Goal: Task Accomplishment & Management: Complete application form

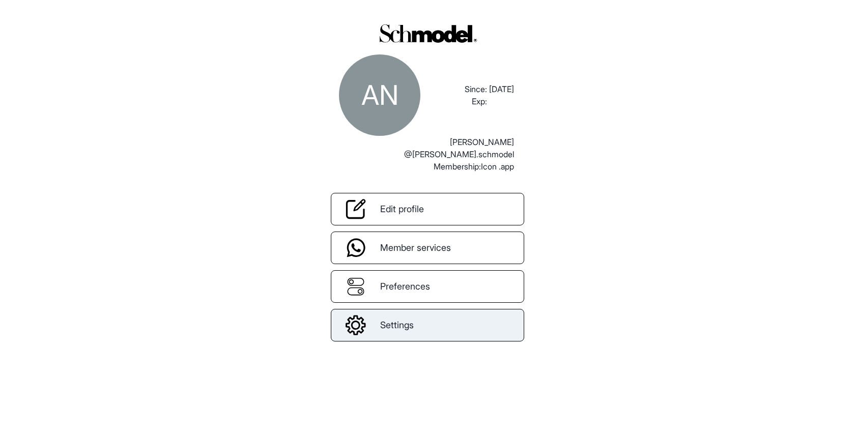
click at [382, 324] on span "Settings" at bounding box center [397, 325] width 34 height 14
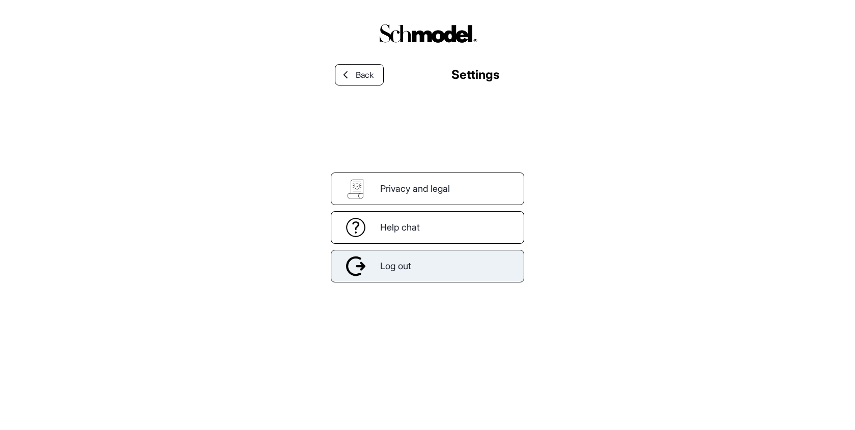
click at [418, 268] on div "Log out" at bounding box center [427, 266] width 193 height 33
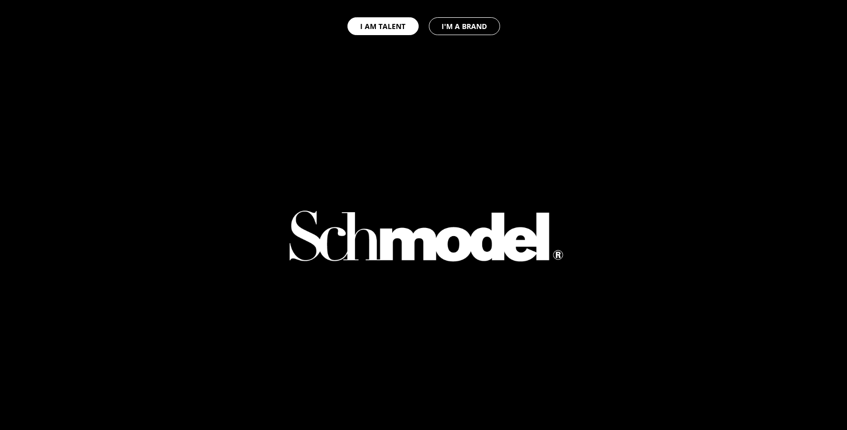
select select "GB"
click at [391, 24] on button "I AM TALENT" at bounding box center [383, 26] width 71 height 18
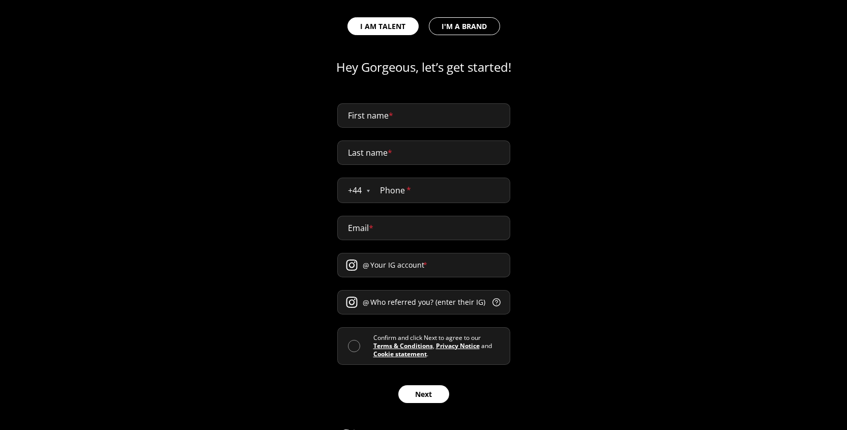
scroll to position [473, 0]
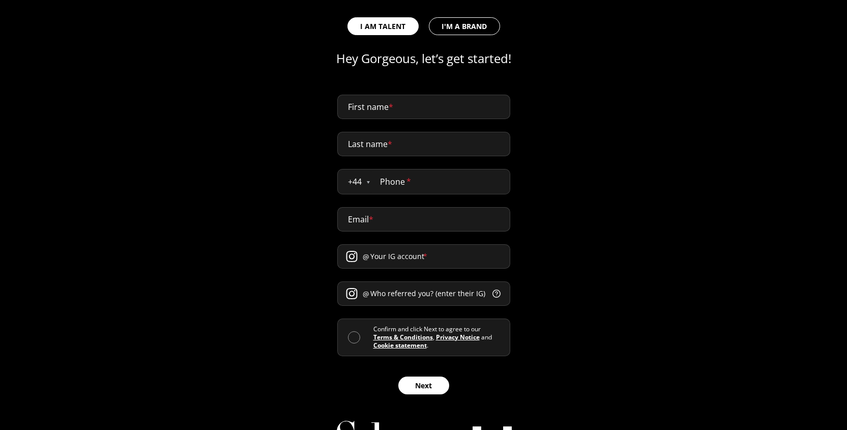
click at [401, 95] on input "First name *" at bounding box center [423, 107] width 173 height 24
type input "abdellah"
type input "naji"
type input "0611432170"
type input "abdellah@providence.pw"
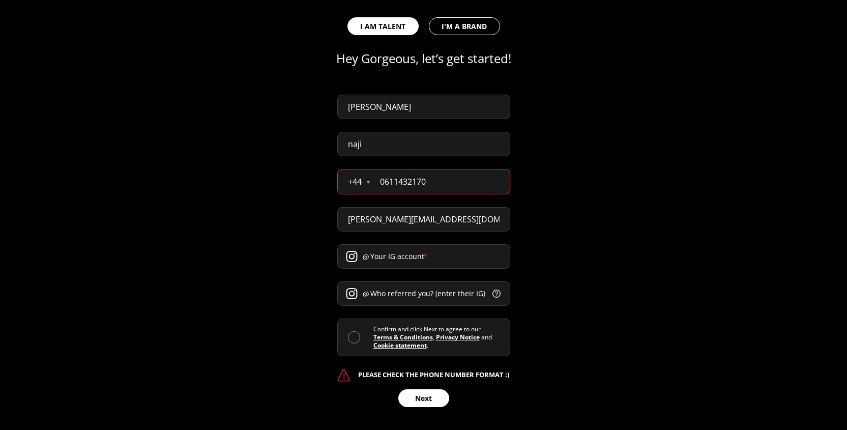
click at [388, 149] on input "naji" at bounding box center [423, 144] width 173 height 24
type input "Test"
click at [383, 109] on input "abdellah" at bounding box center [423, 107] width 173 height 24
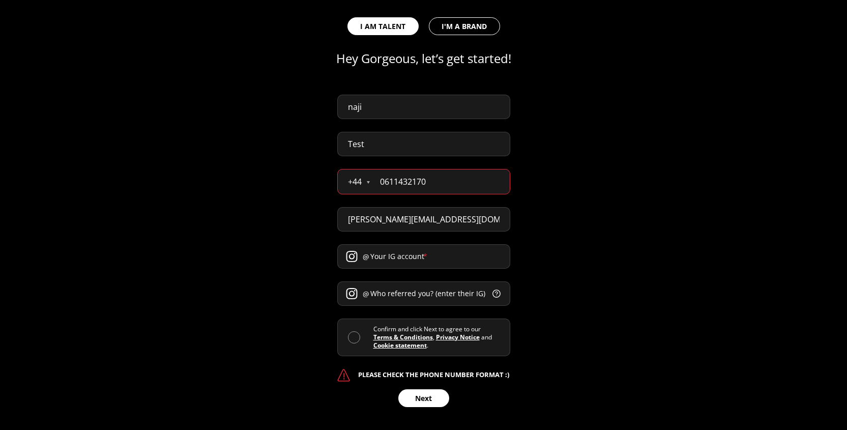
type input "naji"
click at [306, 172] on div "naji Test + 44 Åland Islands Albania Andorra Argentina Australia Austria Belaru…" at bounding box center [423, 253] width 847 height 342
click at [392, 184] on input "0611432170" at bounding box center [440, 181] width 140 height 24
type input "7777777777"
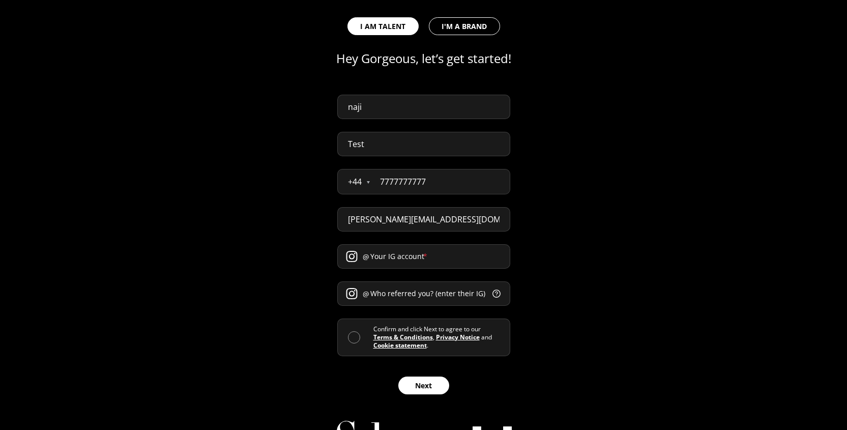
click at [399, 219] on input "abdellah@providence.pw" at bounding box center [423, 219] width 173 height 24
click at [378, 217] on input "abdellah@providence.pw" at bounding box center [423, 219] width 173 height 24
type input "abdellah+test1@providence.pw"
click at [275, 262] on div "naji Test + 44 Åland Islands Albania Andorra Argentina Australia Austria Belaru…" at bounding box center [423, 246] width 847 height 329
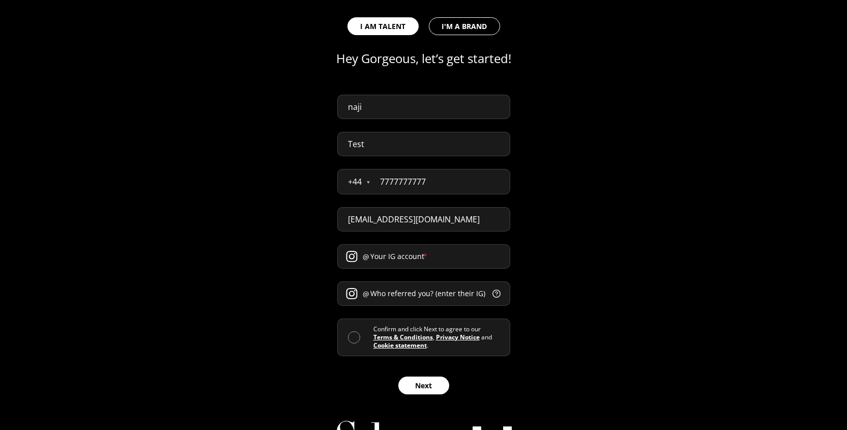
click at [385, 260] on input "Your IG account *" at bounding box center [423, 256] width 173 height 24
type input "test"
click at [357, 340] on span at bounding box center [354, 337] width 12 height 12
click at [374, 337] on input "checkbox" at bounding box center [374, 337] width 0 height 0
click at [399, 280] on form "naji Test + 44 Åland Islands Albania Andorra Argentina Australia Austria Belaru…" at bounding box center [423, 245] width 173 height 300
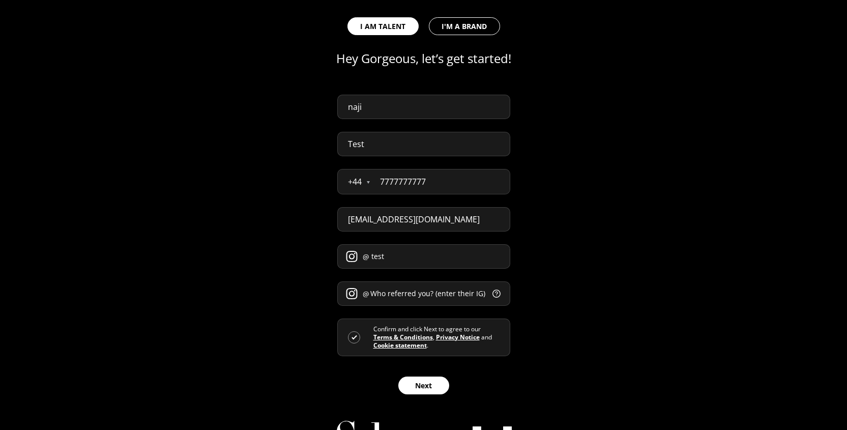
click at [399, 287] on input "Who referred you? (enter their IG) *" at bounding box center [423, 293] width 173 height 24
type input "y"
type input "test2"
click at [425, 381] on button "Next" at bounding box center [424, 386] width 51 height 18
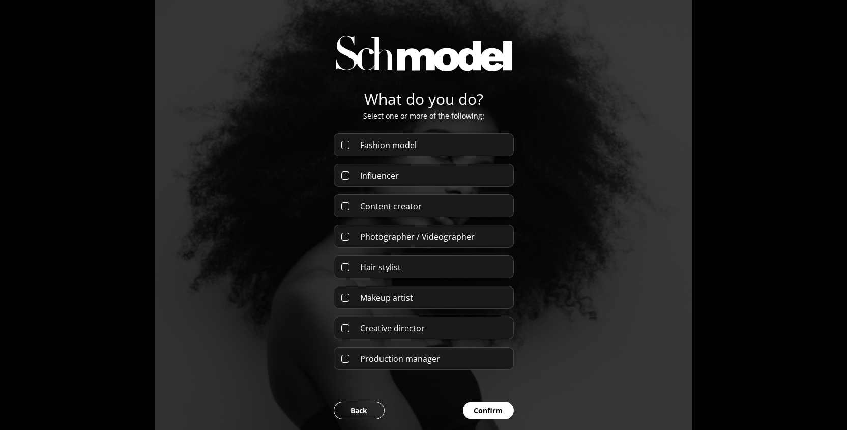
click at [420, 141] on div "Fashion model" at bounding box center [424, 144] width 180 height 23
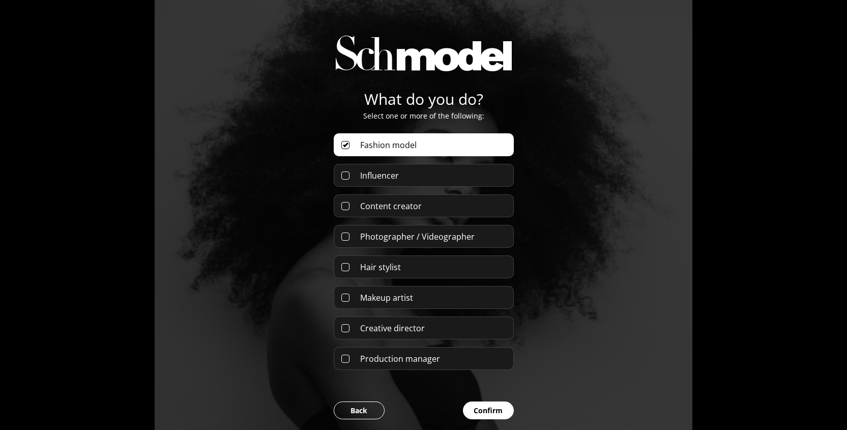
click at [418, 181] on div "Influencer" at bounding box center [424, 175] width 180 height 23
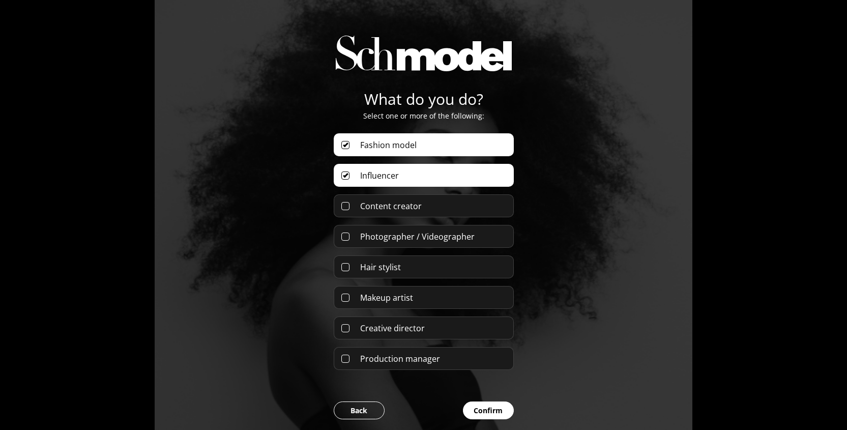
click at [477, 415] on button "Confirm" at bounding box center [488, 411] width 51 height 18
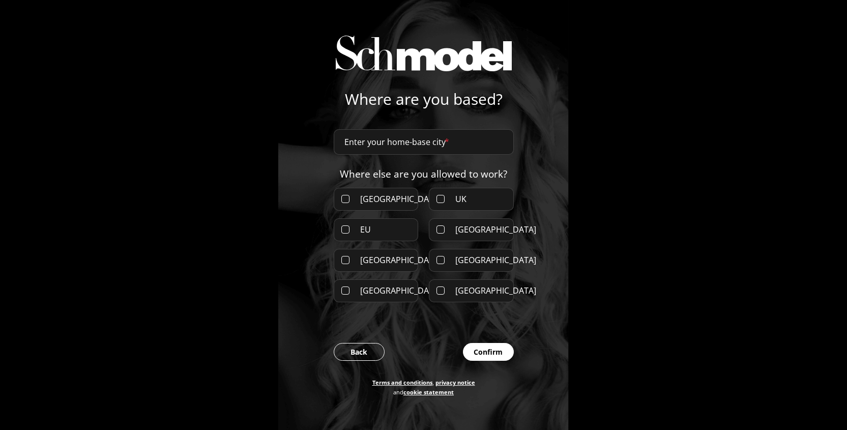
click at [405, 141] on input at bounding box center [424, 141] width 180 height 25
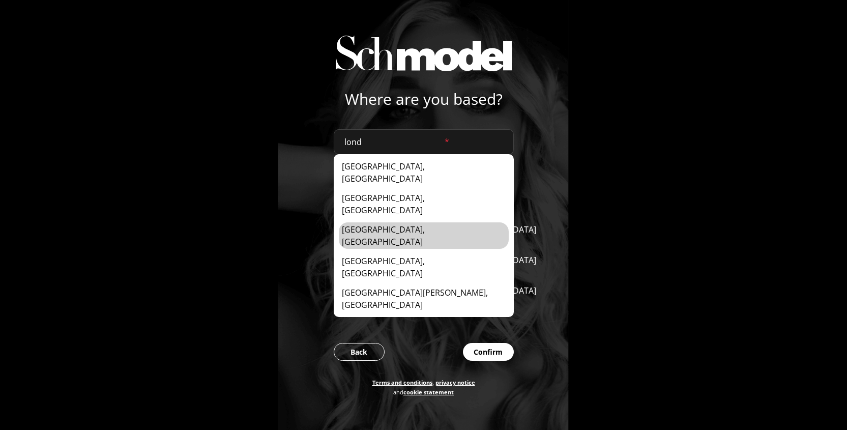
click at [408, 222] on div "London, United Kingdom" at bounding box center [424, 235] width 170 height 26
type input "London, United Kingdom"
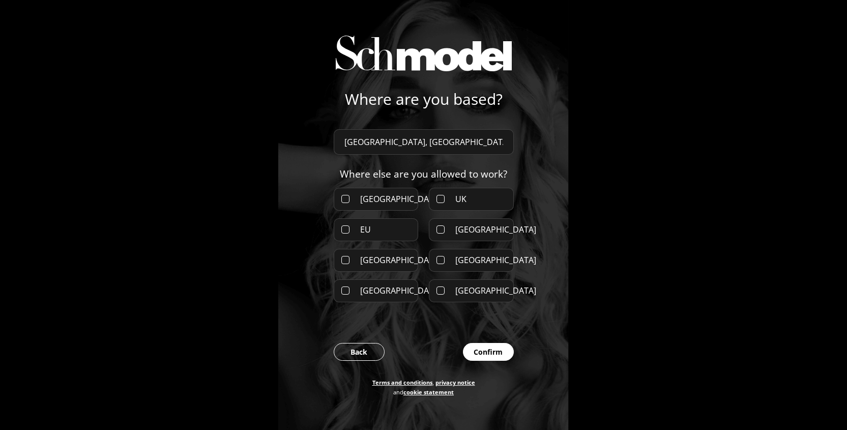
click at [464, 207] on div "UK" at bounding box center [471, 199] width 85 height 23
click at [490, 352] on button "Confirm" at bounding box center [488, 352] width 51 height 18
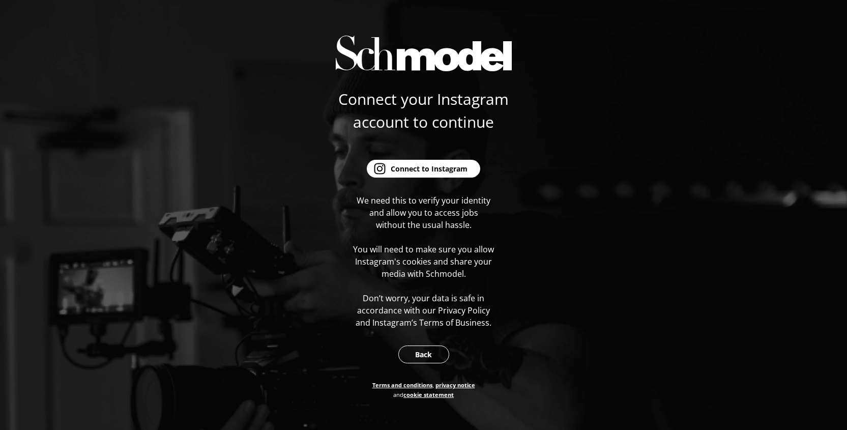
click at [419, 175] on button "Connect to Instagram" at bounding box center [423, 169] width 113 height 18
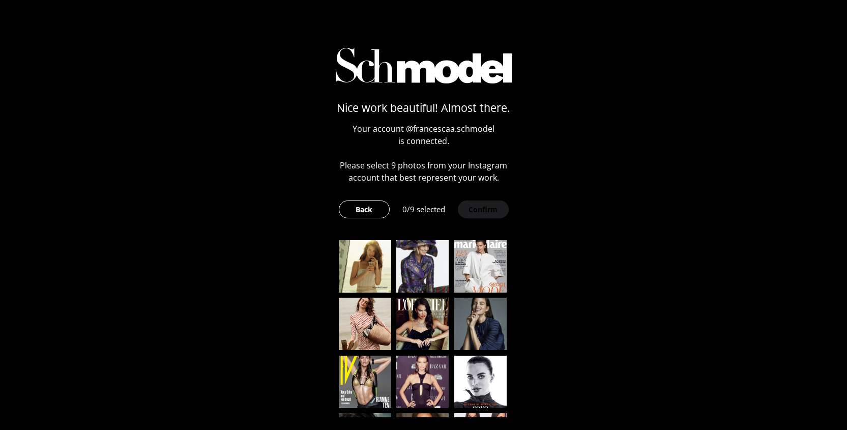
click at [384, 274] on img at bounding box center [365, 266] width 52 height 52
click at [439, 274] on img at bounding box center [422, 266] width 52 height 52
click at [478, 274] on img at bounding box center [481, 266] width 52 height 52
click at [455, 321] on img at bounding box center [481, 324] width 52 height 52
click at [407, 321] on img at bounding box center [422, 324] width 52 height 52
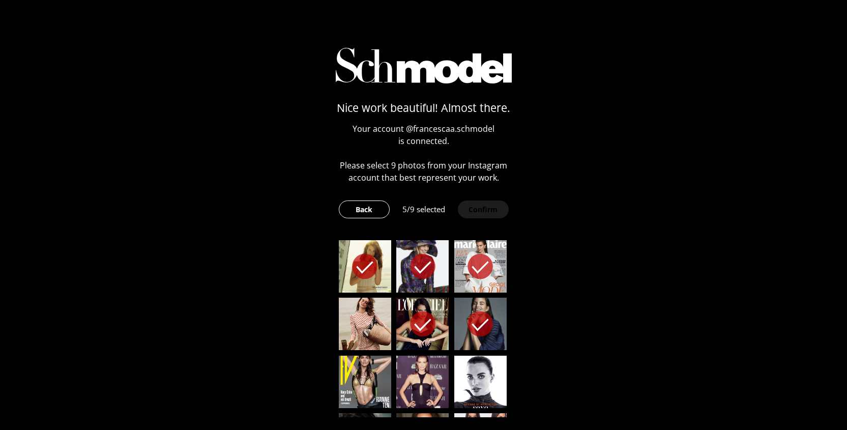
click at [370, 324] on img at bounding box center [365, 324] width 52 height 52
click at [373, 372] on img at bounding box center [365, 382] width 52 height 52
click at [418, 372] on img at bounding box center [422, 382] width 52 height 52
click at [502, 372] on img at bounding box center [481, 382] width 52 height 52
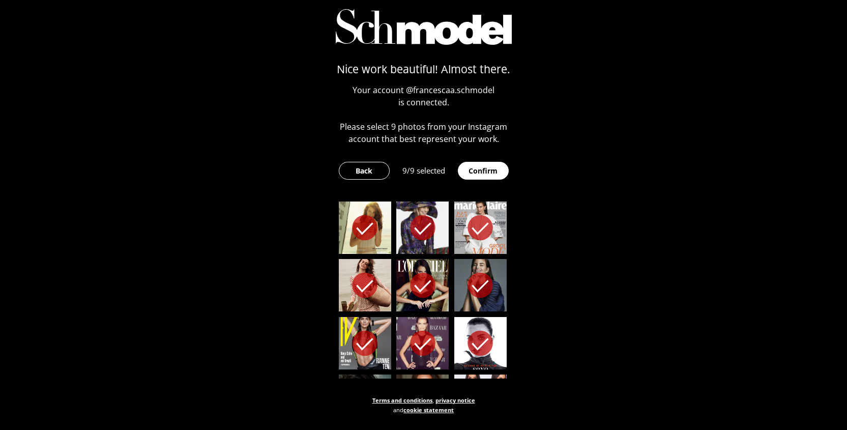
scroll to position [71, 0]
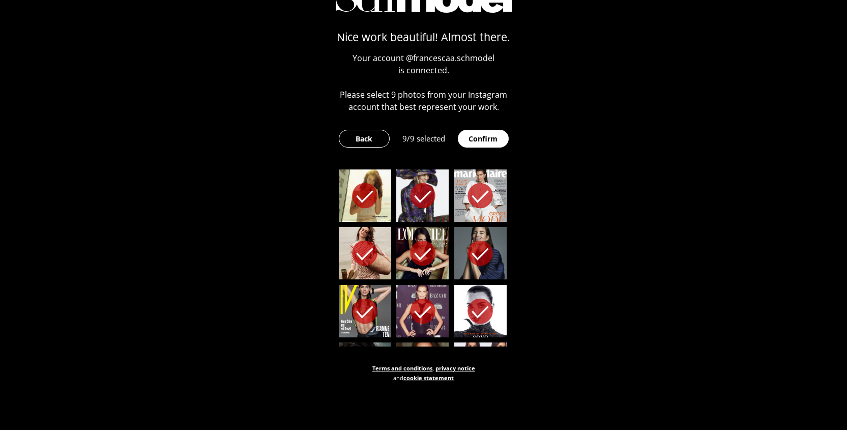
click at [484, 140] on button "Confirm" at bounding box center [483, 139] width 51 height 18
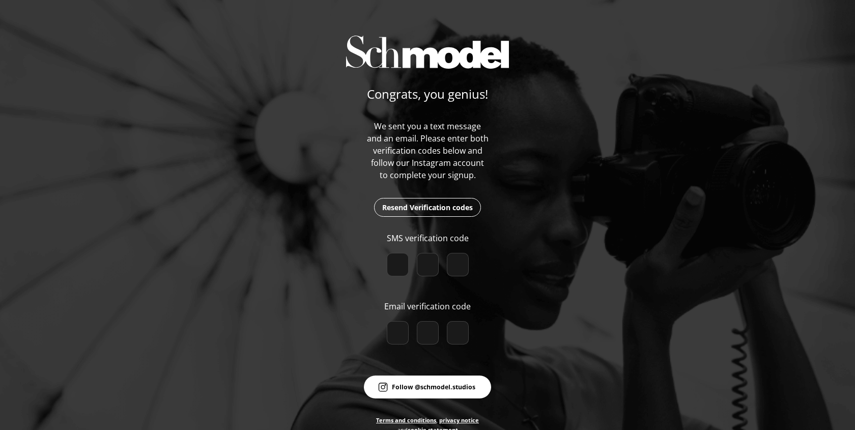
click at [391, 321] on div at bounding box center [427, 331] width 163 height 37
click at [391, 326] on input "number" at bounding box center [398, 332] width 22 height 23
paste input "3"
type input "3"
type input "5"
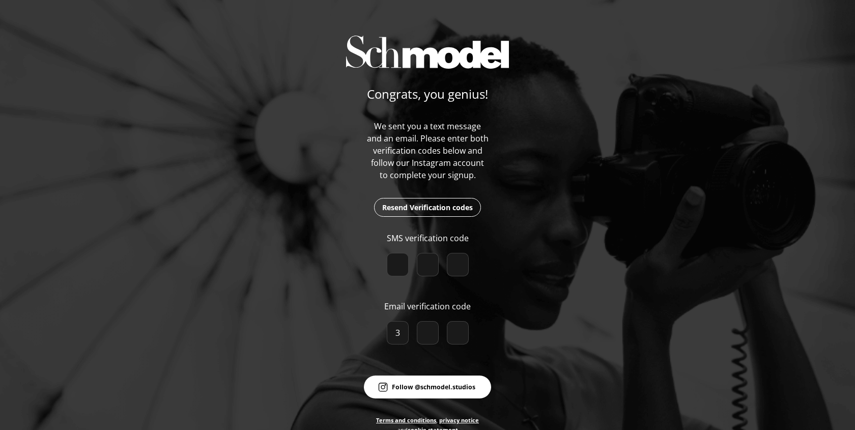
type input "9"
checkbox input "true"
click at [389, 258] on input "number" at bounding box center [398, 264] width 22 height 23
paste input "4"
type input "4"
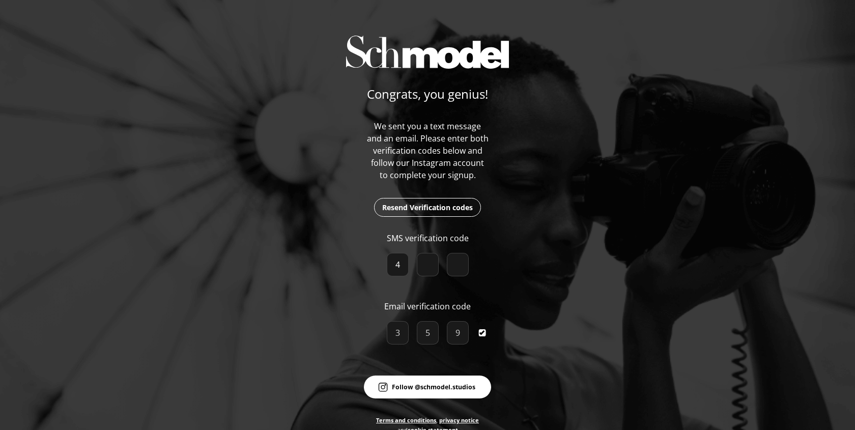
type input "4"
type input "6"
checkbox input "true"
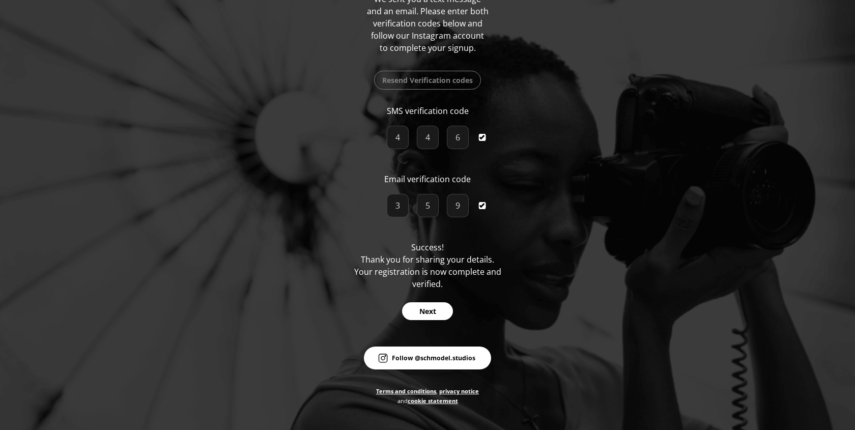
scroll to position [133, 0]
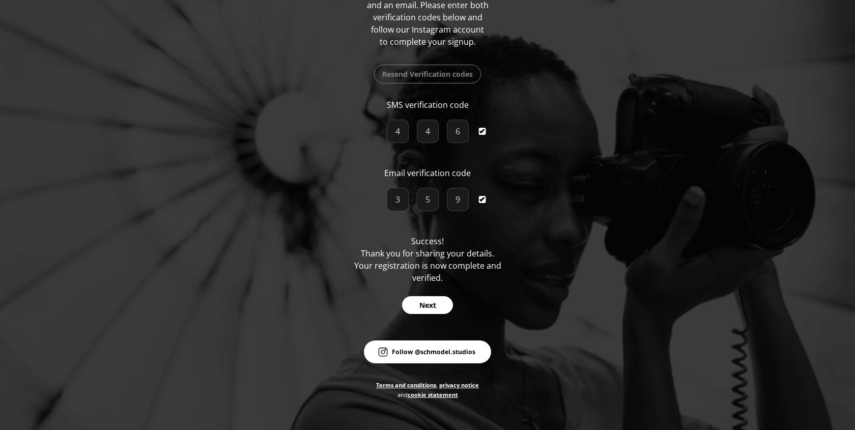
click at [419, 307] on button "Next" at bounding box center [427, 305] width 51 height 18
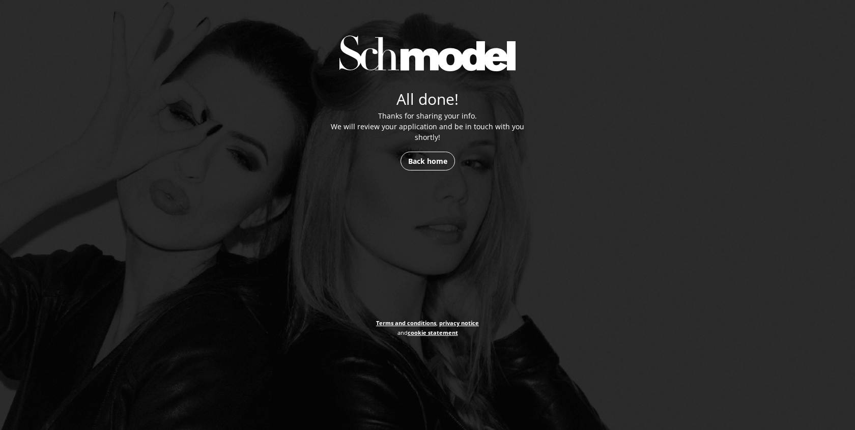
click at [447, 167] on link "Back home" at bounding box center [428, 161] width 54 height 19
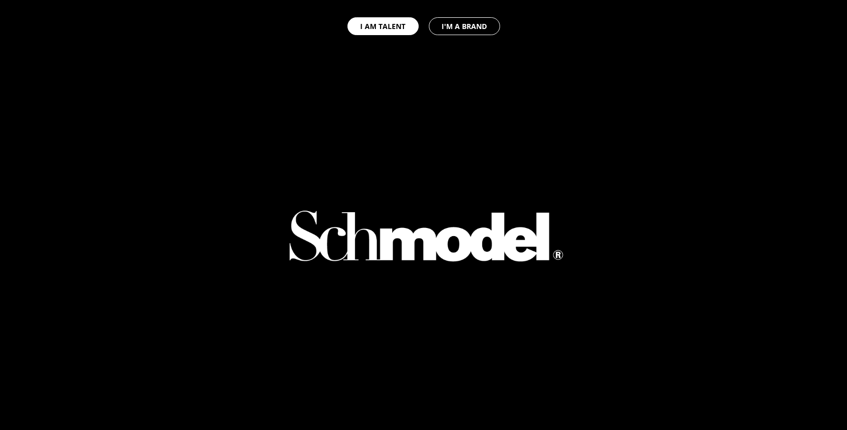
select select "GB"
click at [366, 20] on button "I AM TALENT" at bounding box center [383, 26] width 71 height 18
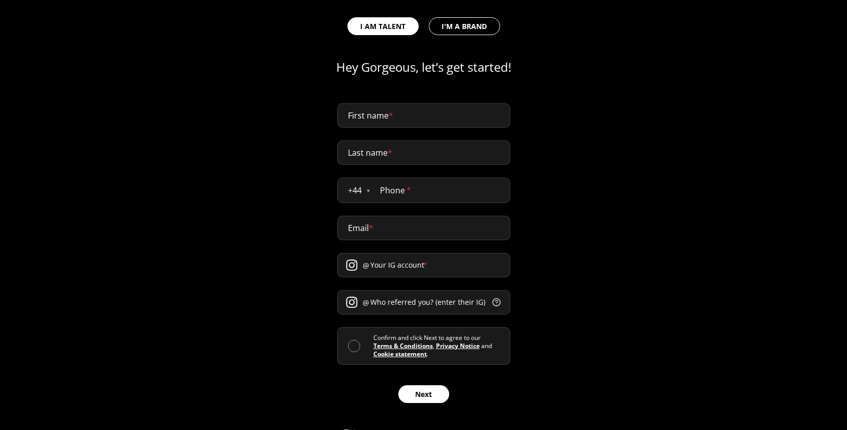
scroll to position [473, 0]
